Goal: Check status: Check status

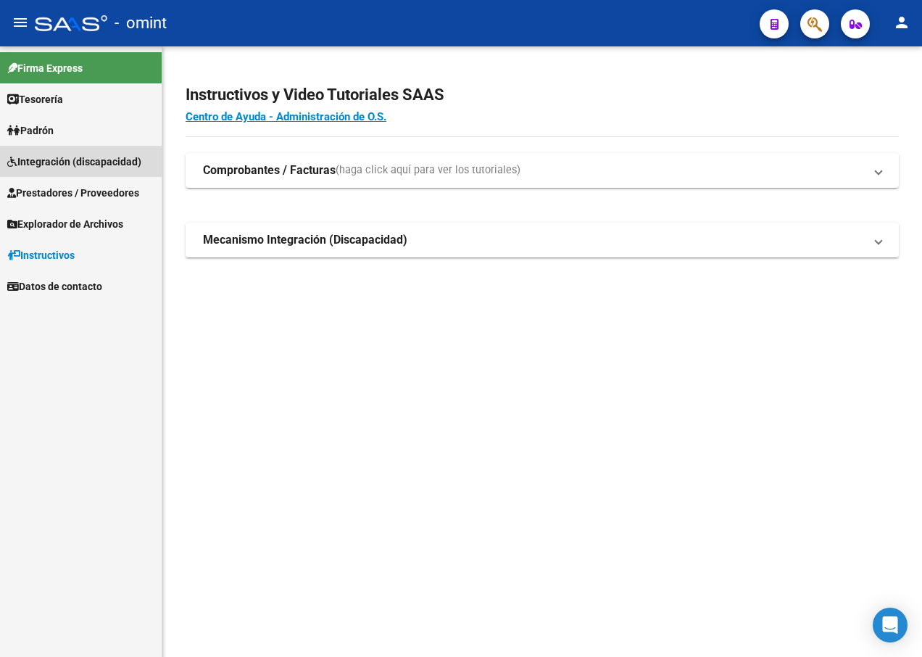
click at [78, 164] on span "Integración (discapacidad)" at bounding box center [74, 162] width 134 height 16
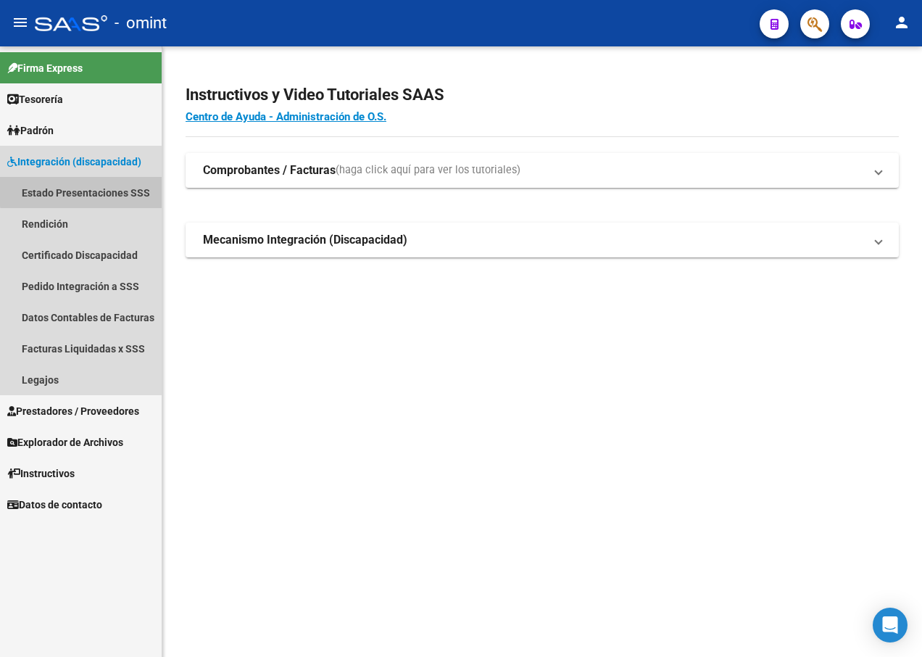
click at [86, 191] on link "Estado Presentaciones SSS" at bounding box center [81, 192] width 162 height 31
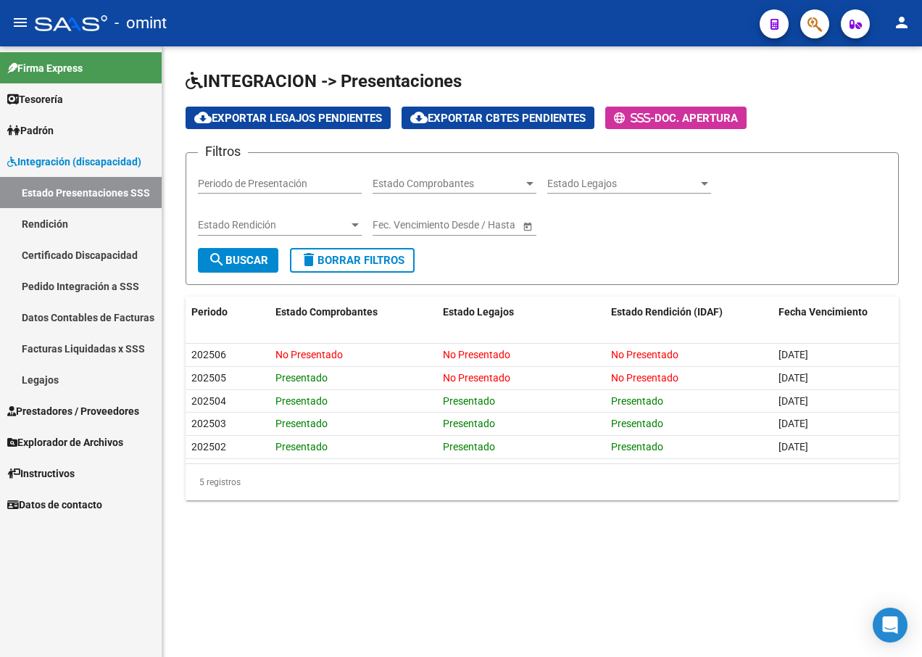
click at [27, 283] on link "Pedido Integración a SSS" at bounding box center [81, 285] width 162 height 31
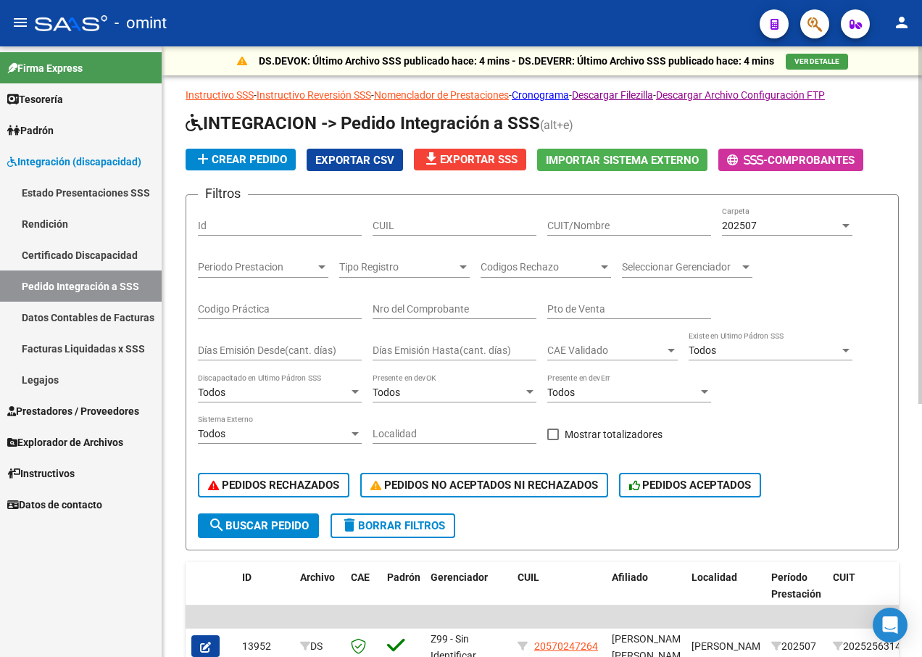
click at [403, 223] on input "CUIL" at bounding box center [455, 226] width 164 height 12
click at [291, 268] on span "Periodo Prestacion" at bounding box center [256, 267] width 117 height 12
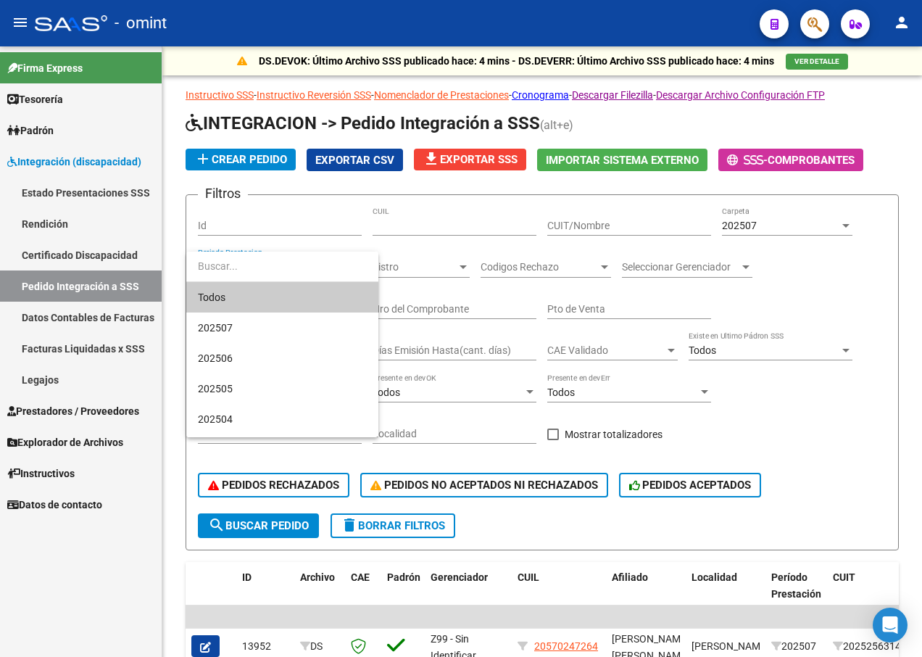
click at [447, 265] on div at bounding box center [461, 328] width 922 height 657
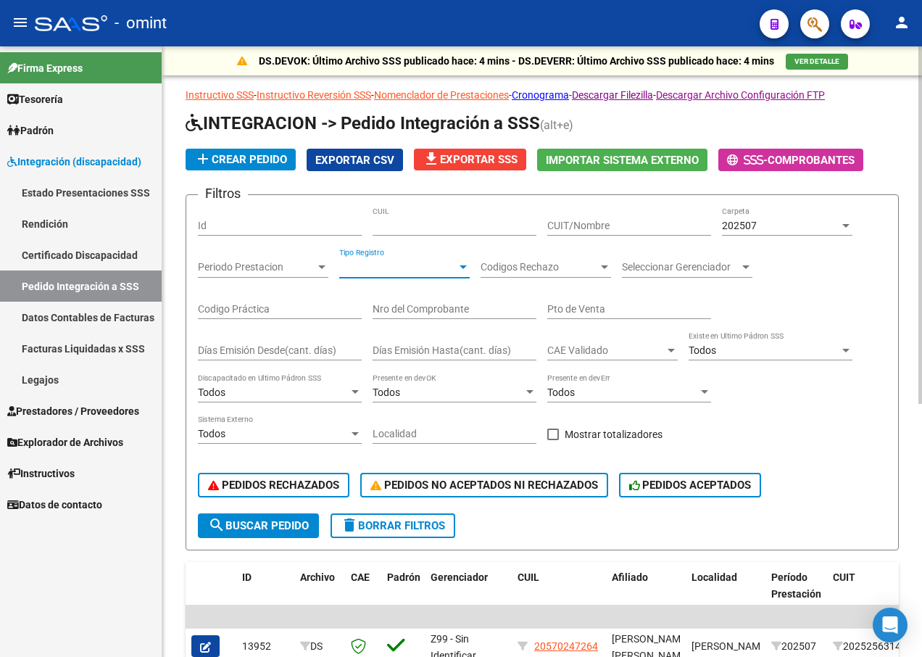
click at [455, 270] on span "Tipo Registro" at bounding box center [397, 267] width 117 height 12
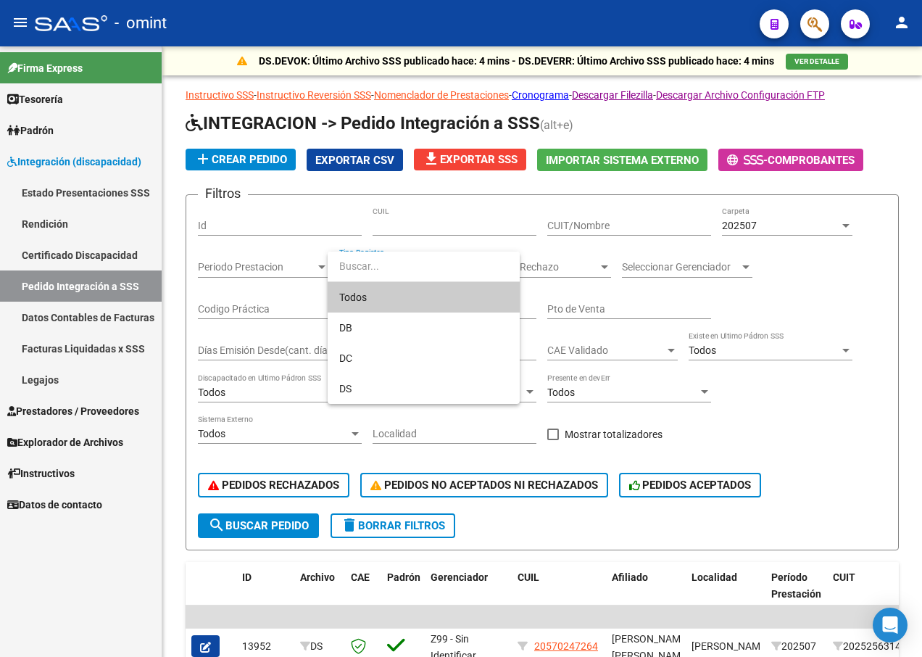
click at [463, 206] on div at bounding box center [461, 328] width 922 height 657
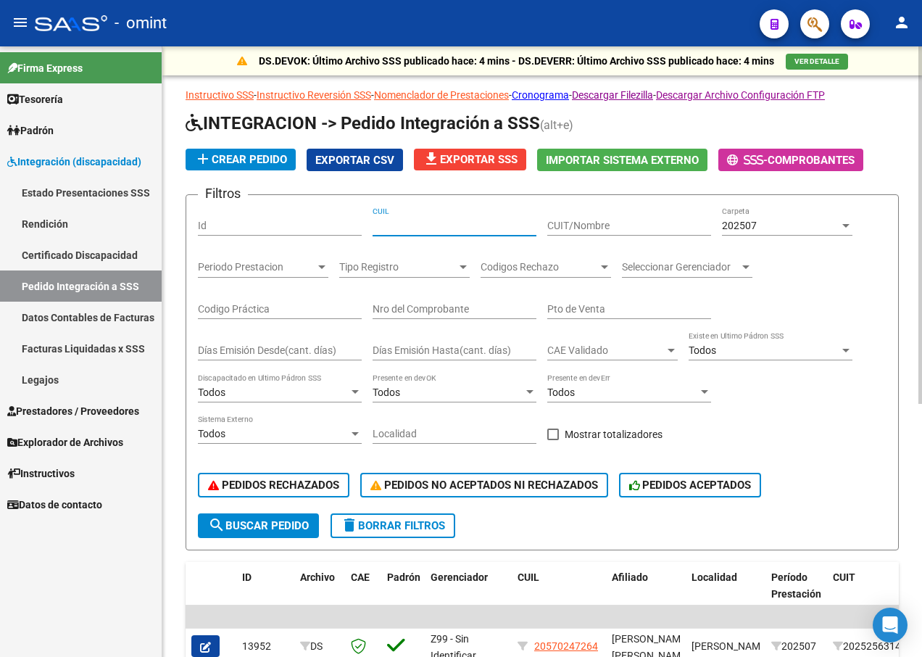
drag, startPoint x: 457, startPoint y: 224, endPoint x: 362, endPoint y: 227, distance: 95.7
click at [362, 227] on div "Filtros Id CUIL CUIT/Nombre 202507 Carpeta Periodo Prestacion Periodo Prestacio…" at bounding box center [542, 360] width 689 height 307
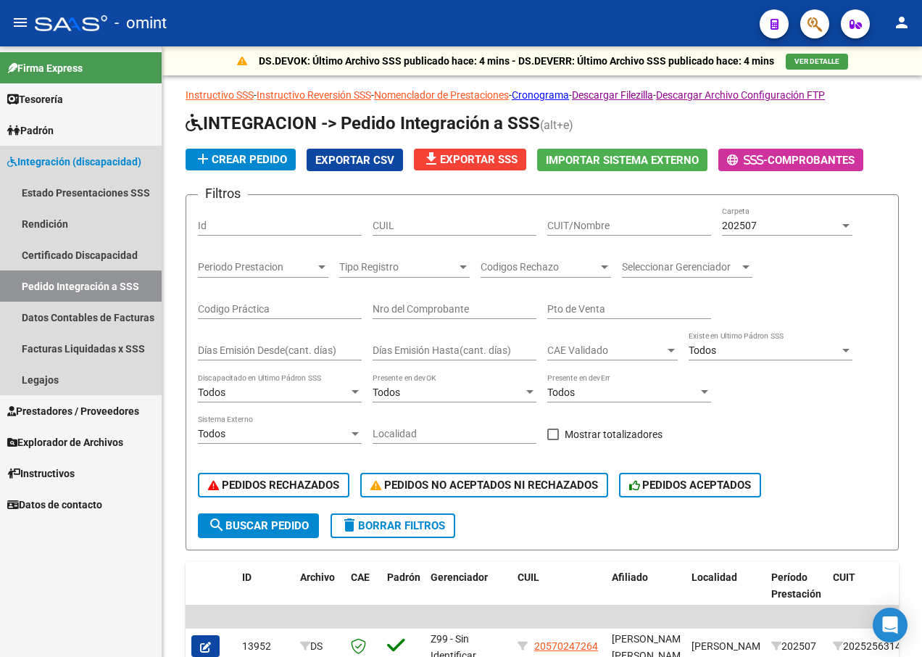
click at [55, 162] on span "Integración (discapacidad)" at bounding box center [74, 162] width 134 height 16
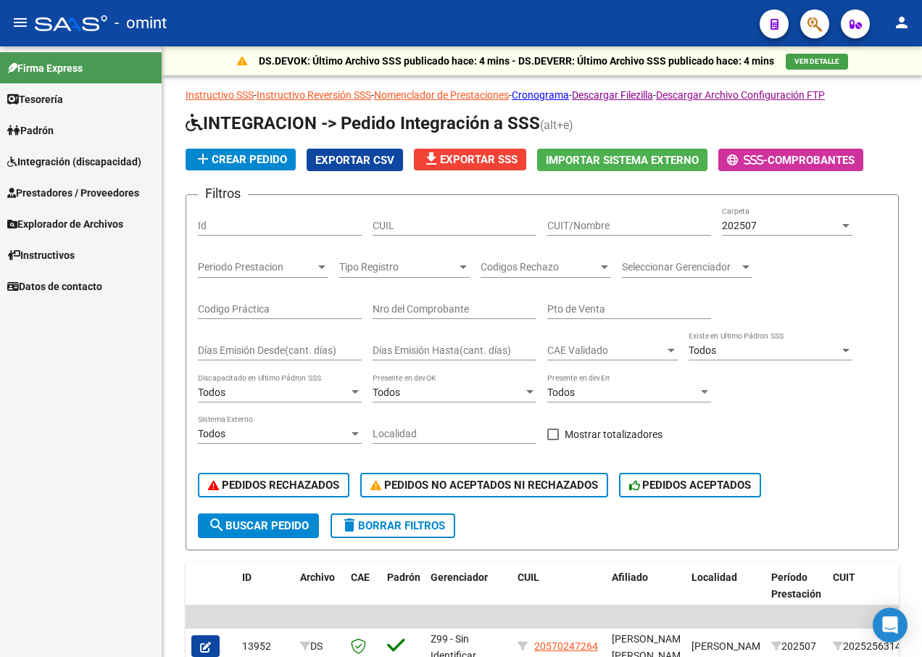
click at [60, 165] on span "Integración (discapacidad)" at bounding box center [74, 162] width 134 height 16
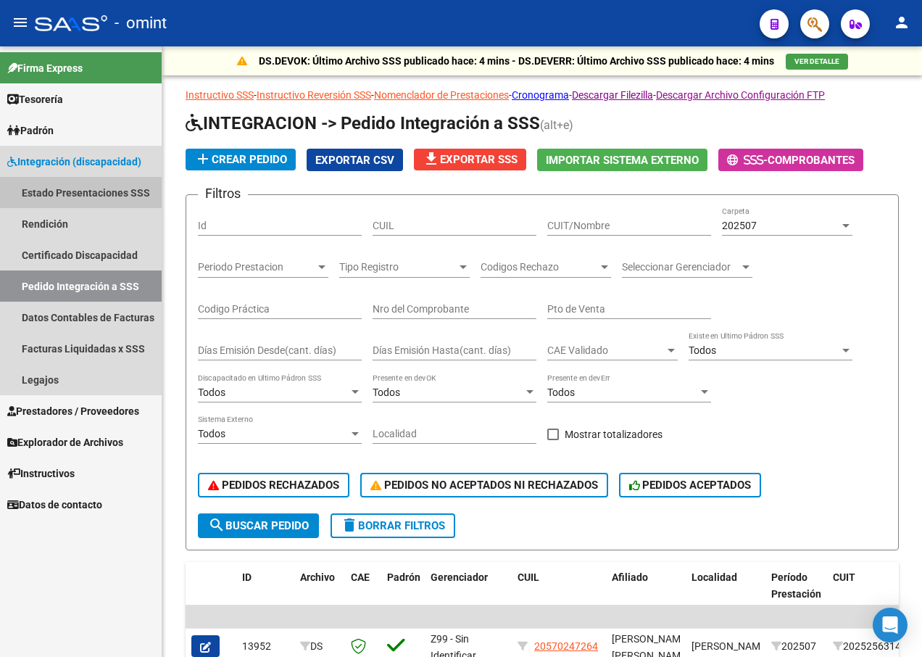
click at [56, 194] on link "Estado Presentaciones SSS" at bounding box center [81, 192] width 162 height 31
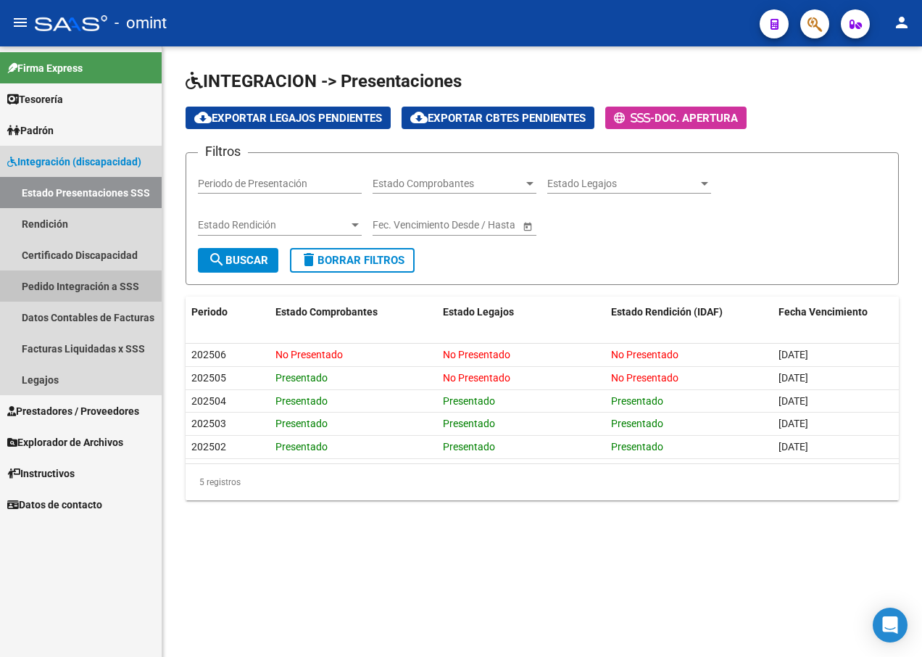
click at [110, 288] on link "Pedido Integración a SSS" at bounding box center [81, 285] width 162 height 31
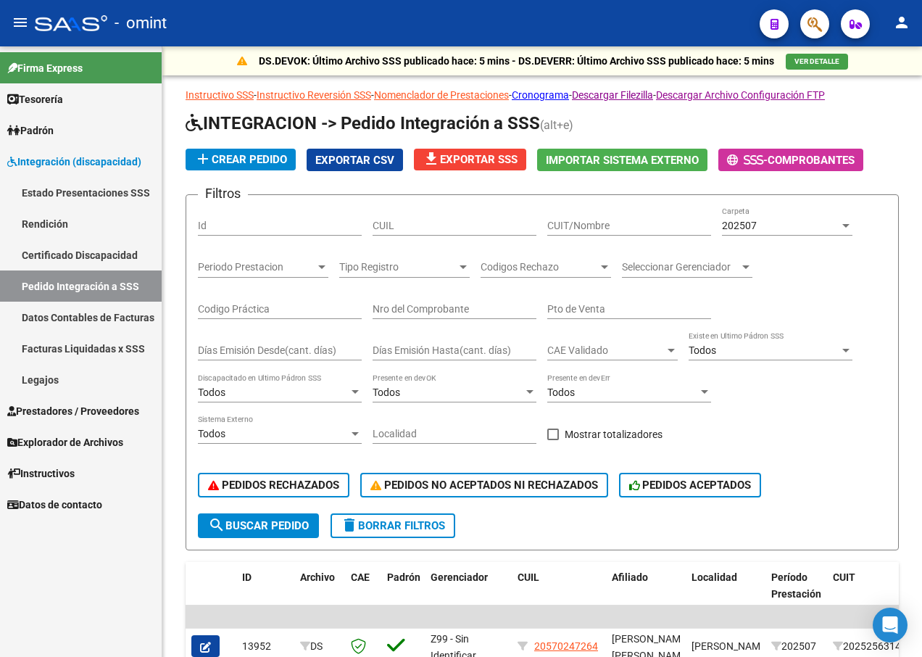
click at [77, 352] on link "Facturas Liquidadas x SSS" at bounding box center [81, 348] width 162 height 31
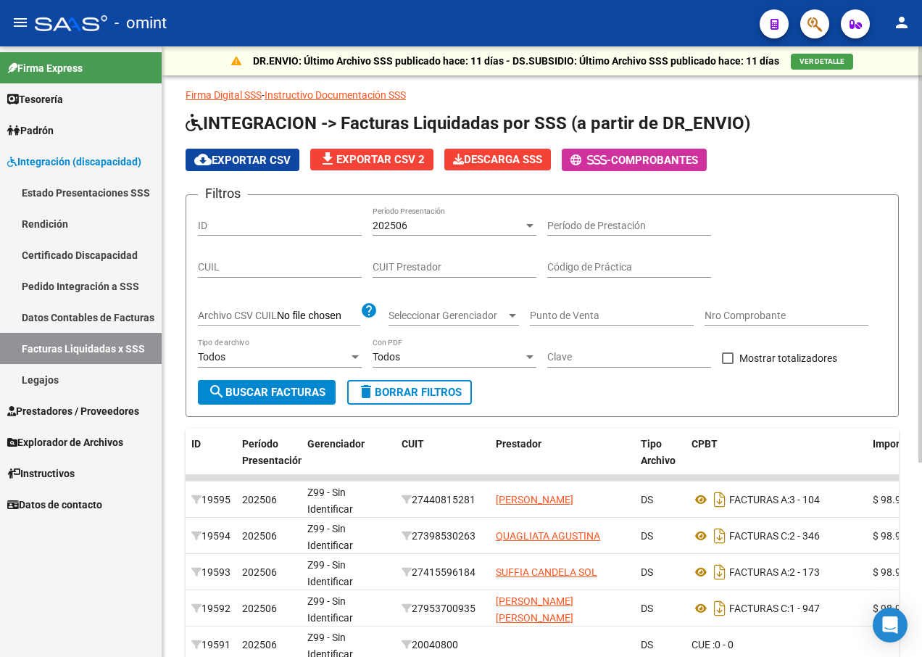
click at [310, 271] on input "CUIL" at bounding box center [280, 267] width 164 height 12
paste input "20-53730619-0"
type input "20-53730619-0"
click at [479, 226] on div "202506" at bounding box center [448, 226] width 151 height 12
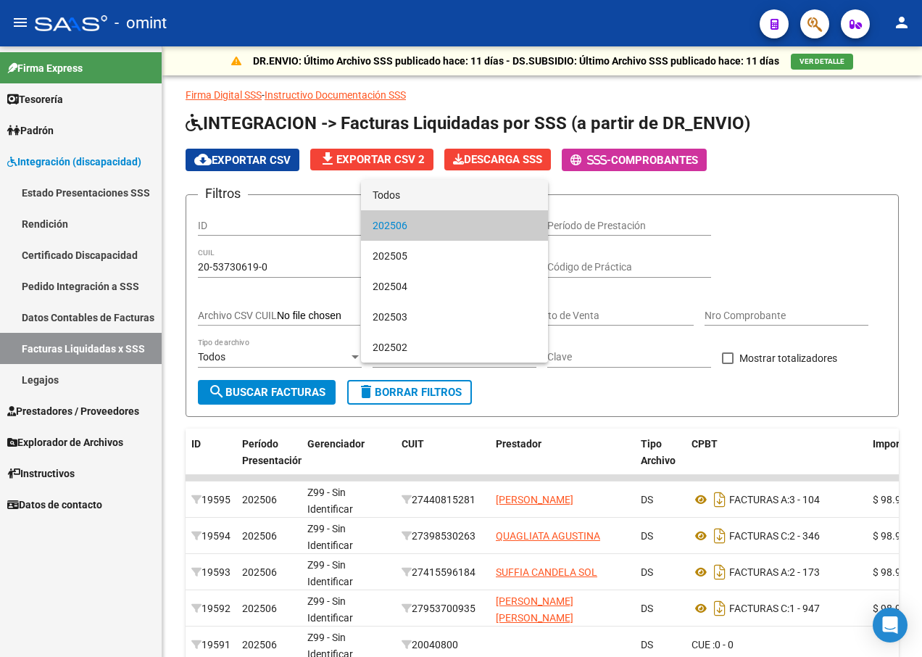
click at [447, 189] on span "Todos" at bounding box center [455, 195] width 164 height 30
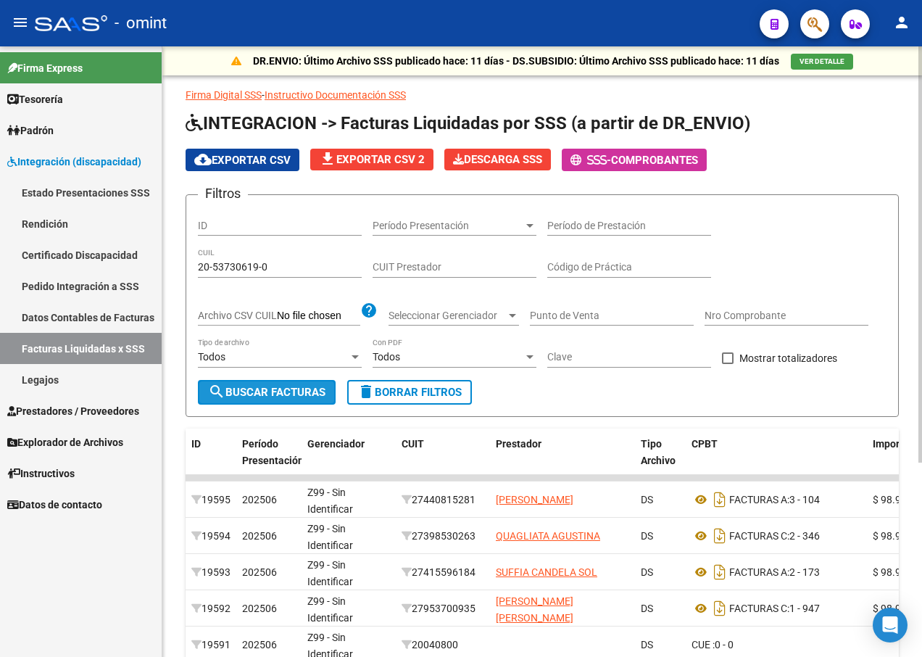
click at [272, 392] on span "search Buscar Facturas" at bounding box center [266, 392] width 117 height 13
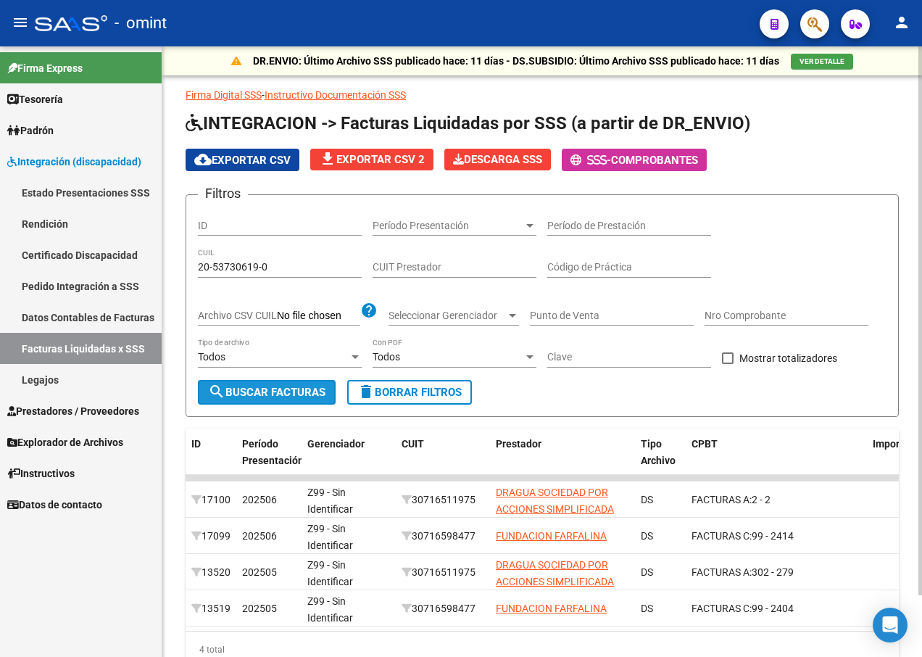
click at [298, 392] on span "search Buscar Facturas" at bounding box center [266, 392] width 117 height 13
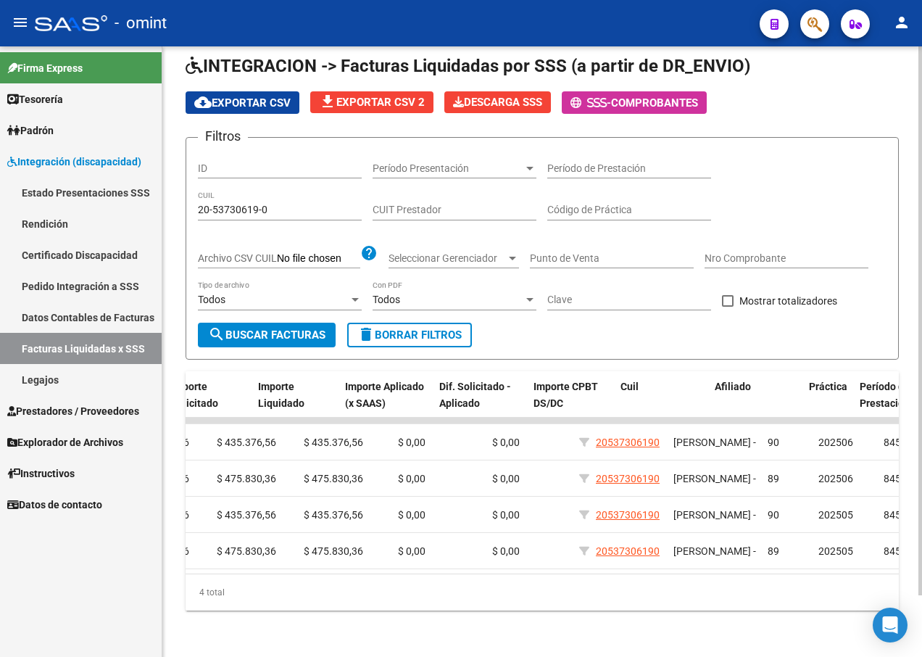
scroll to position [0, 918]
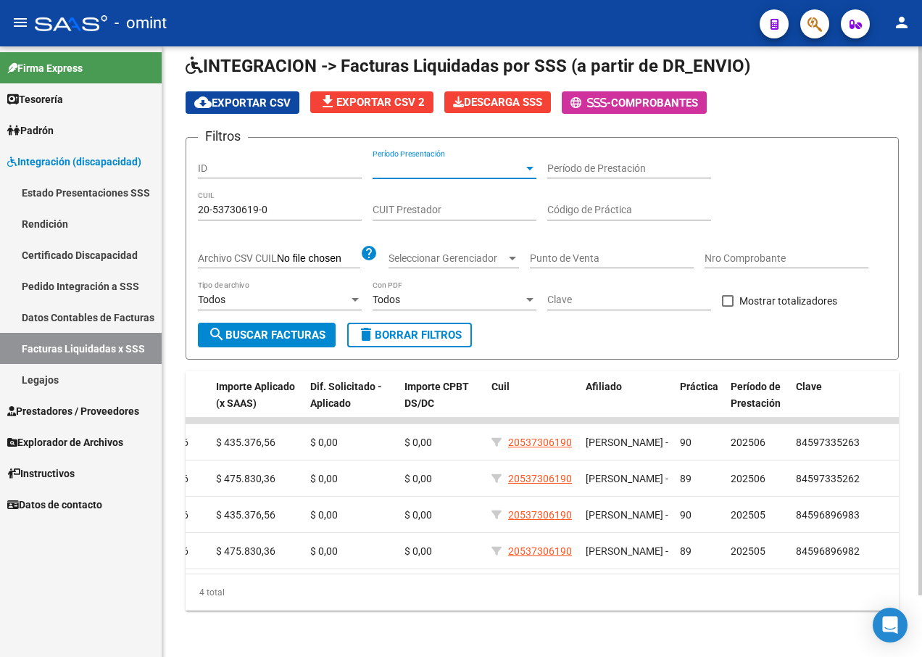
click at [526, 162] on div at bounding box center [529, 168] width 13 height 12
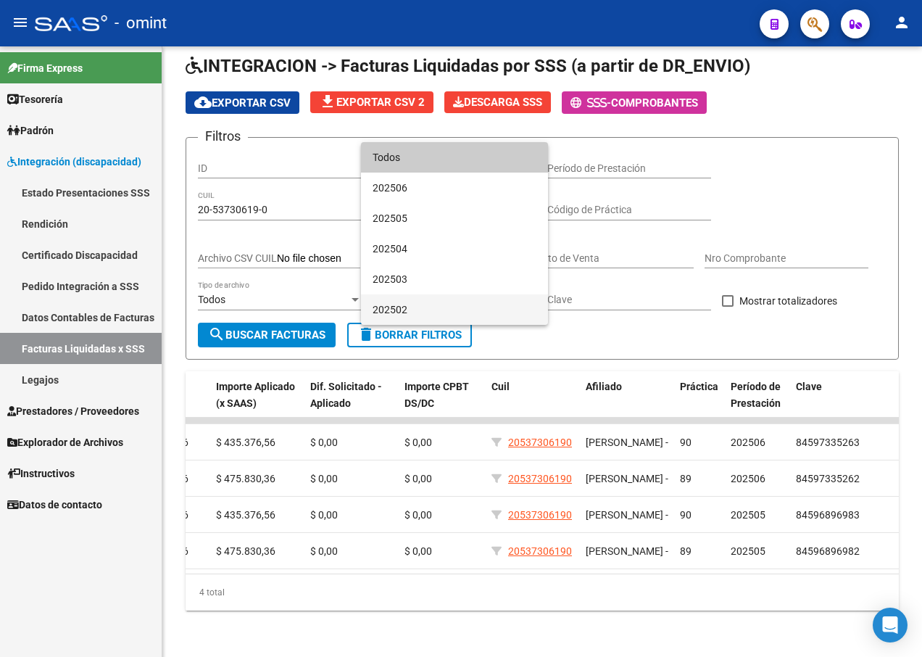
click at [468, 306] on span "202502" at bounding box center [455, 309] width 164 height 30
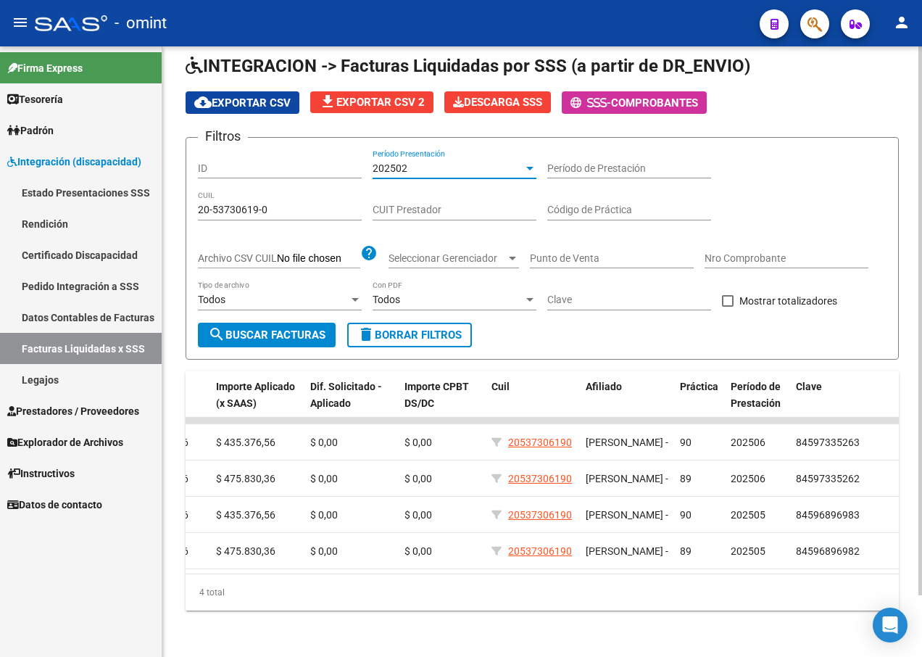
click at [285, 328] on span "search Buscar Facturas" at bounding box center [266, 334] width 117 height 13
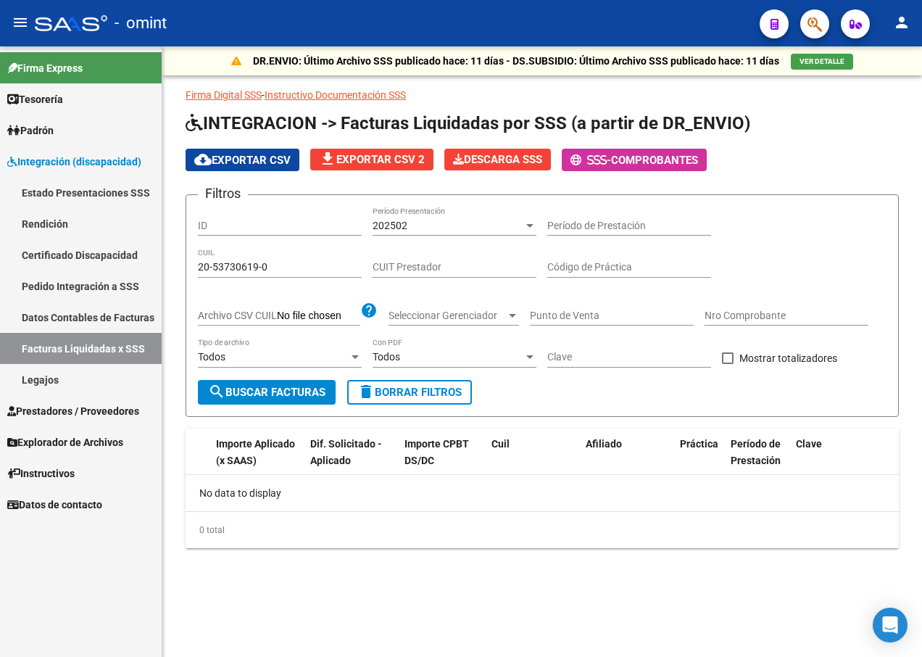
scroll to position [0, 0]
click at [476, 220] on div "202502" at bounding box center [448, 226] width 151 height 12
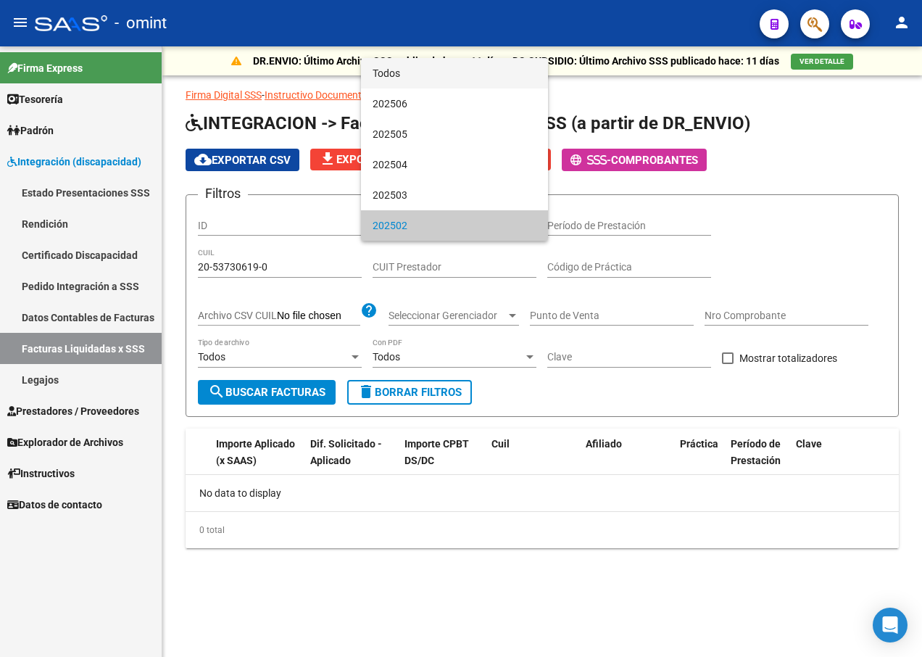
drag, startPoint x: 406, startPoint y: 76, endPoint x: 424, endPoint y: 118, distance: 45.8
click at [407, 76] on span "Todos" at bounding box center [455, 73] width 164 height 30
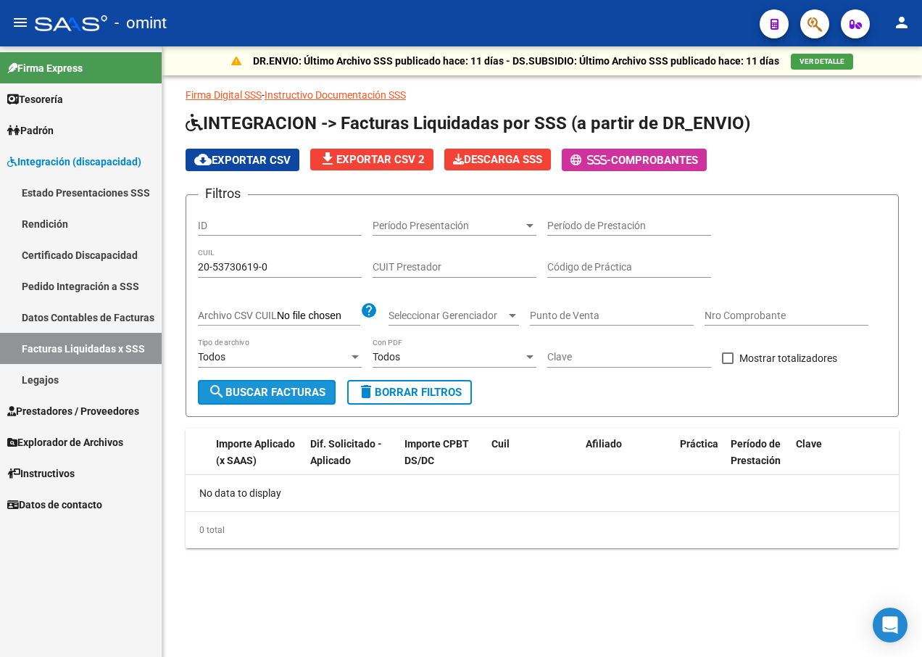
click at [279, 390] on span "search Buscar Facturas" at bounding box center [266, 392] width 117 height 13
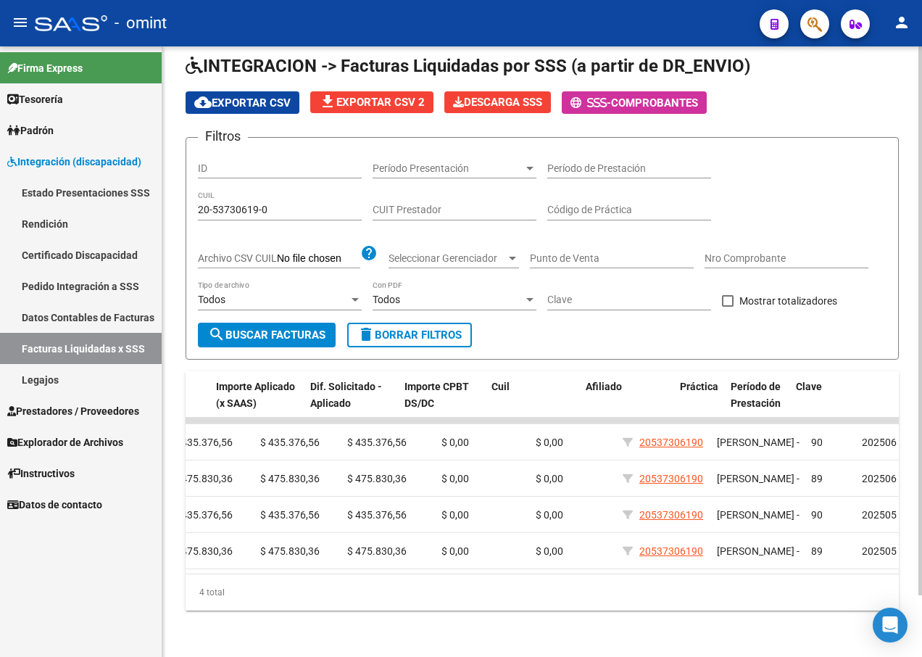
scroll to position [0, 918]
